Goal: Find specific page/section: Find specific page/section

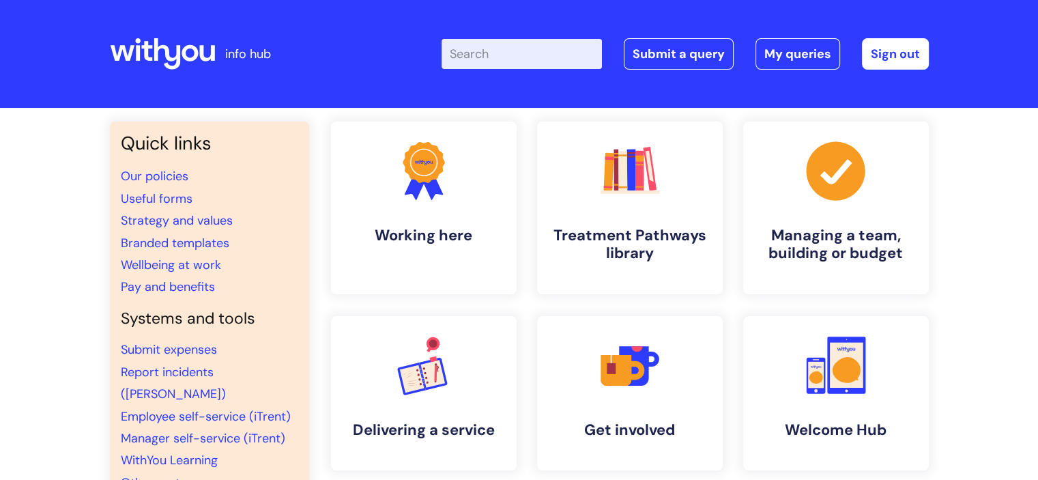
drag, startPoint x: 0, startPoint y: 0, endPoint x: 484, endPoint y: 56, distance: 487.0
click at [484, 56] on input "Enter your search term here..." at bounding box center [521, 54] width 160 height 30
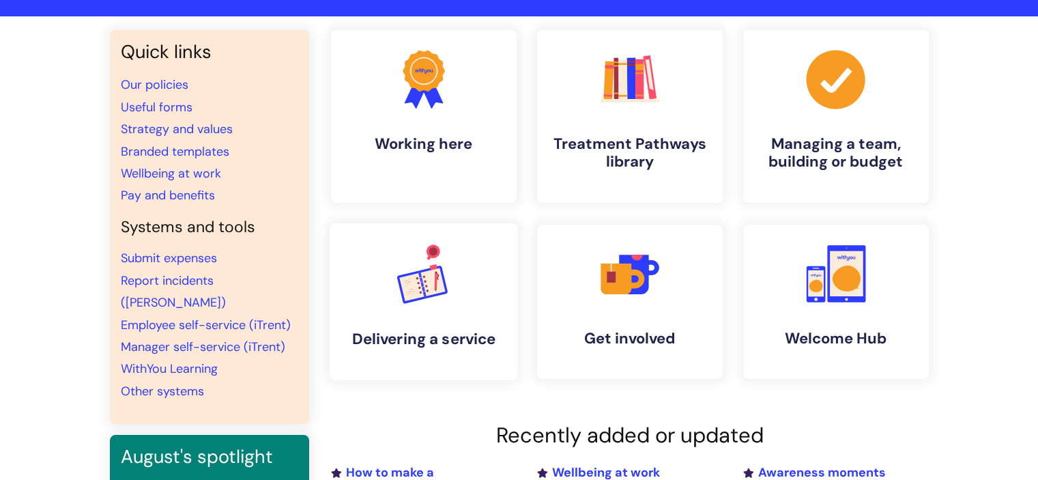
scroll to position [68, 0]
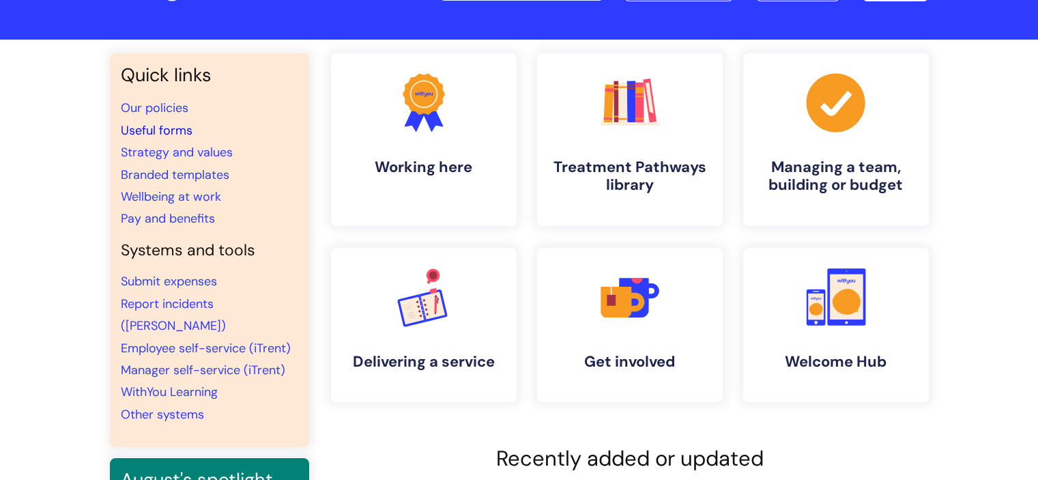
click at [164, 130] on link "Useful forms" at bounding box center [157, 130] width 72 height 16
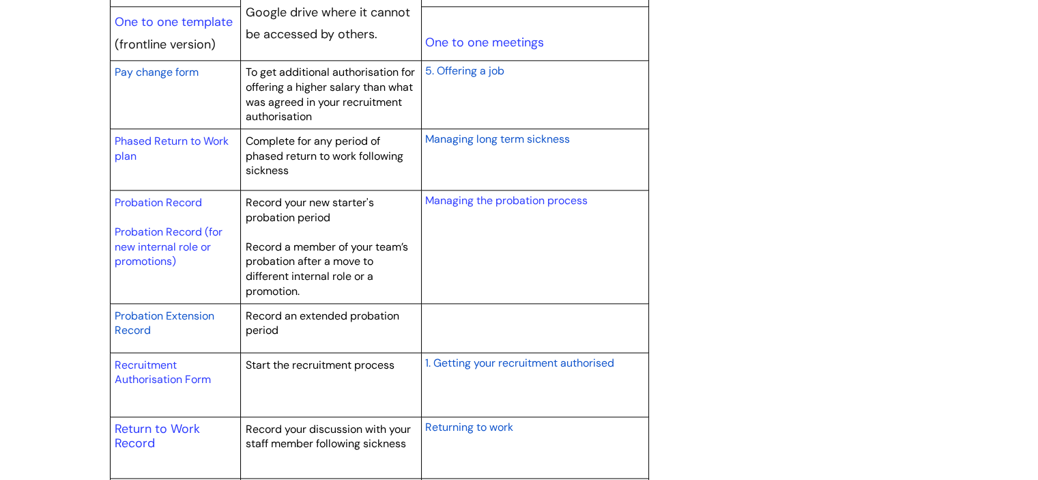
scroll to position [1842, 0]
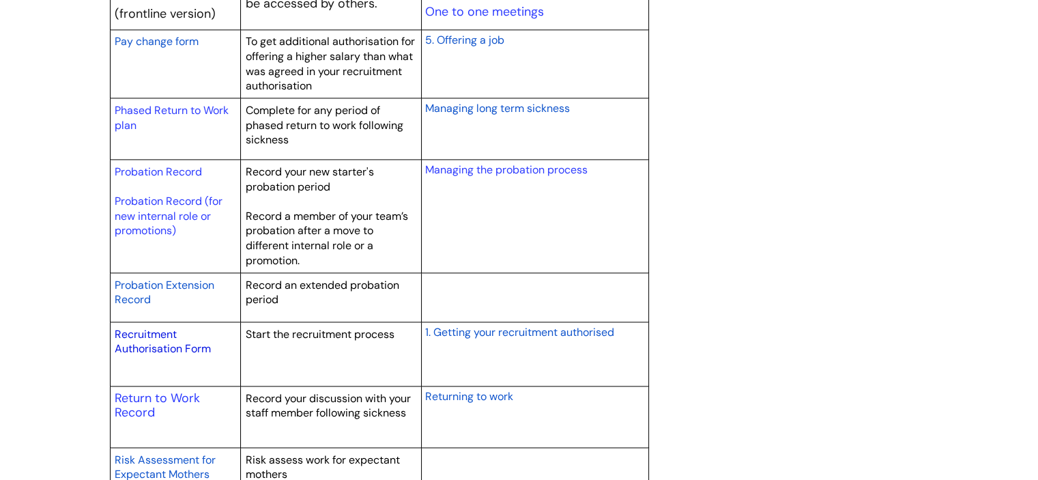
click at [141, 335] on link "Recruitment Authorisation Form" at bounding box center [163, 341] width 96 height 29
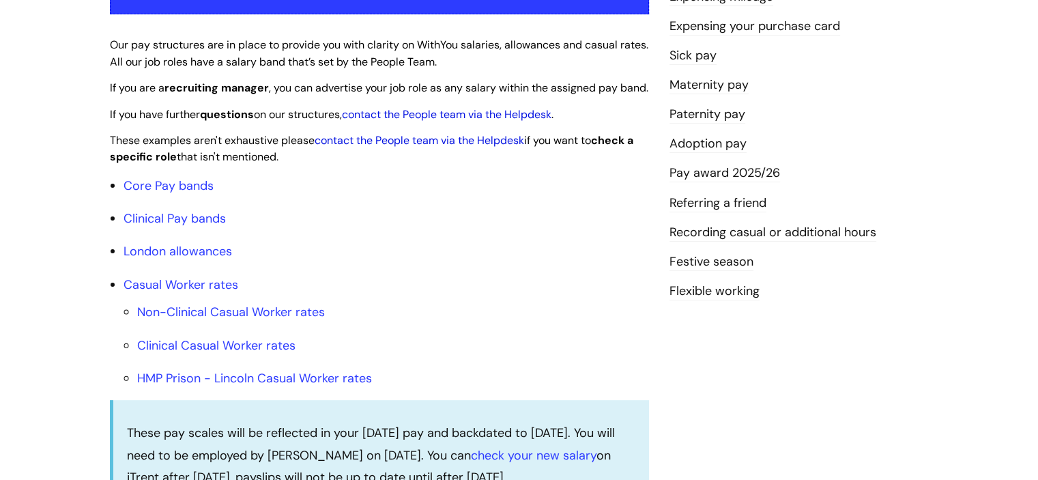
scroll to position [341, 0]
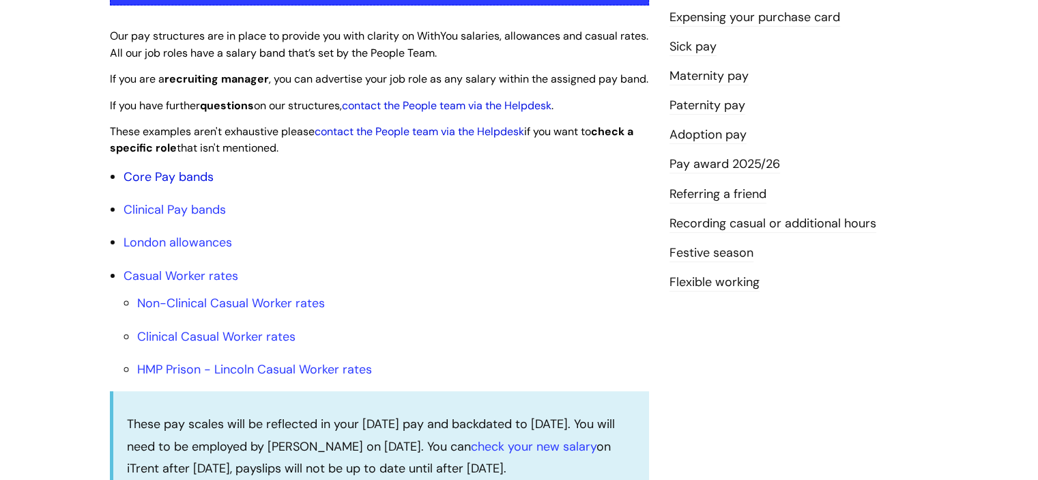
click at [173, 185] on link "Core Pay bands" at bounding box center [169, 177] width 90 height 16
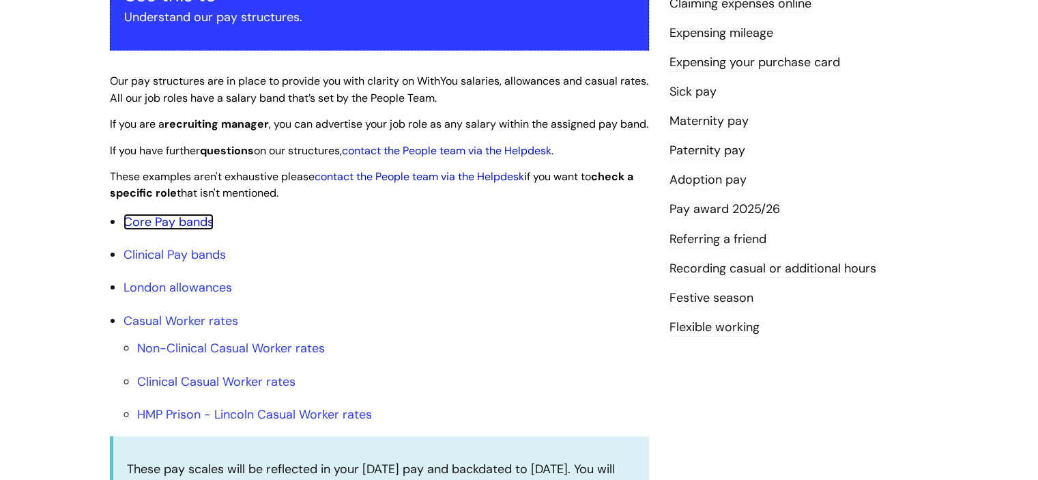
scroll to position [273, 0]
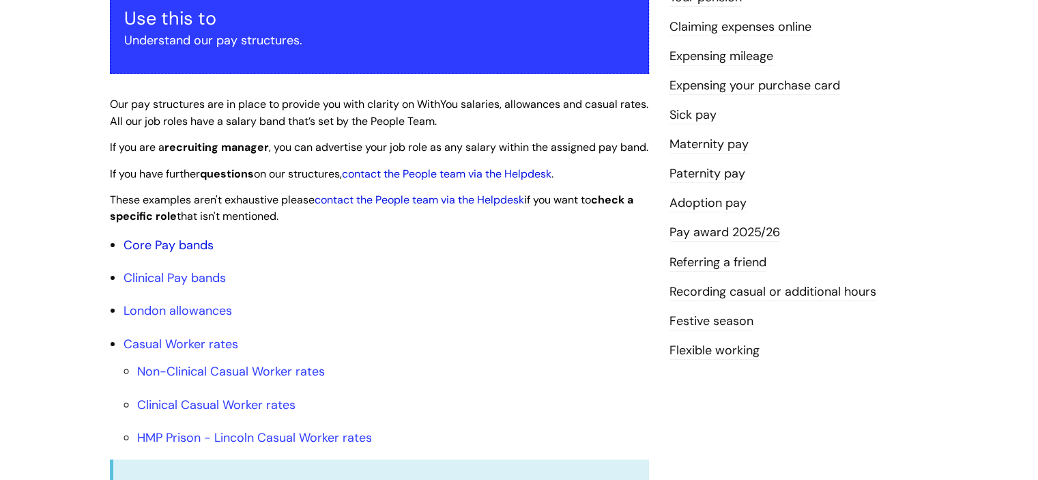
click at [161, 253] on link "Core Pay bands" at bounding box center [169, 245] width 90 height 16
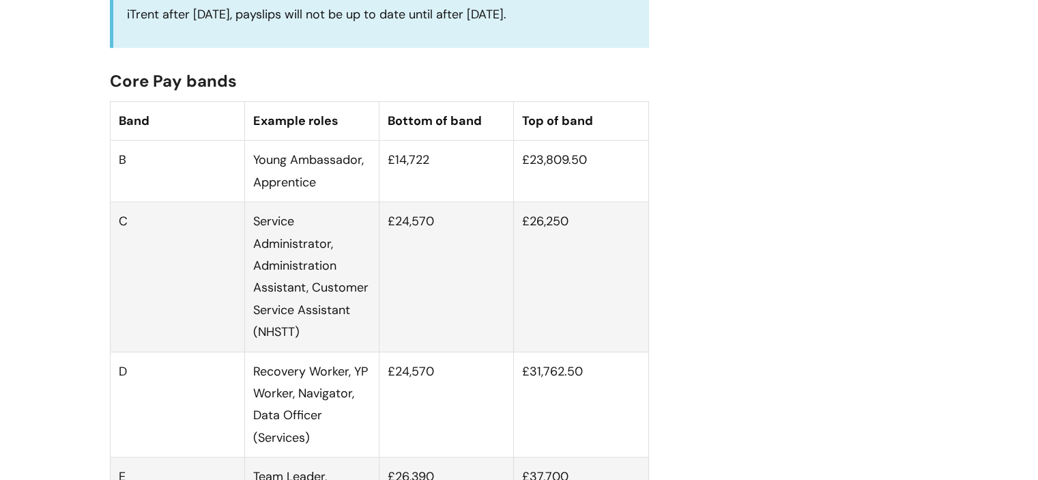
scroll to position [819, 0]
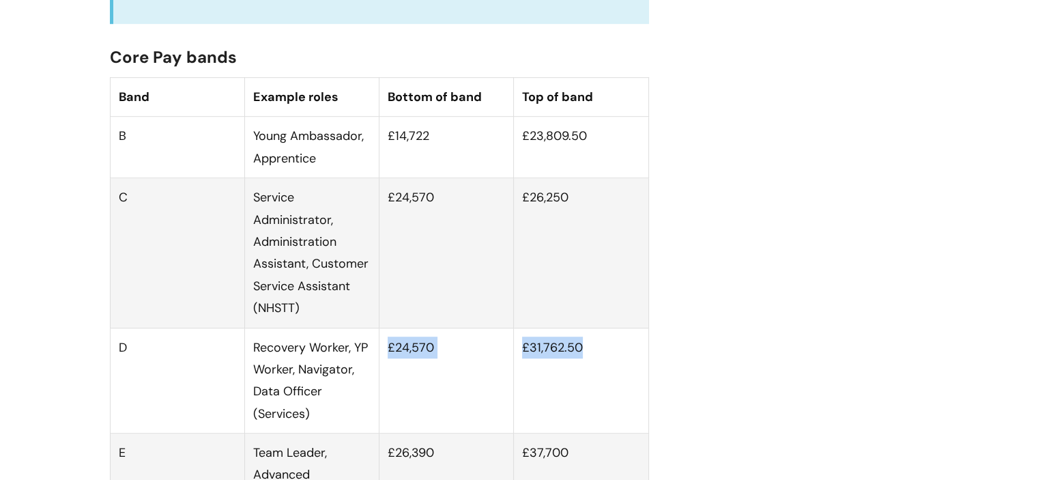
drag, startPoint x: 388, startPoint y: 365, endPoint x: 591, endPoint y: 366, distance: 202.7
click at [591, 366] on tr "D Recovery Worker, YP Worker, Navigator, Data Officer (Services) £24,570 £31,76…" at bounding box center [379, 381] width 538 height 106
copy tr "£24,570 £31,762.50"
click at [590, 278] on td "£26,250" at bounding box center [581, 252] width 134 height 149
